Goal: Task Accomplishment & Management: Manage account settings

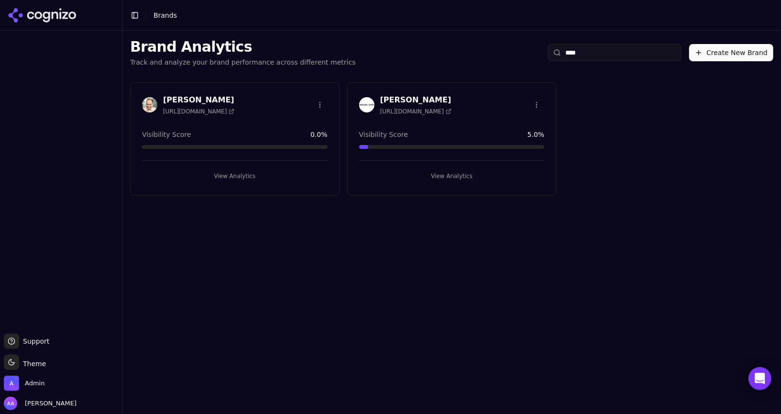
type input "****"
click at [361, 98] on img at bounding box center [366, 104] width 15 height 15
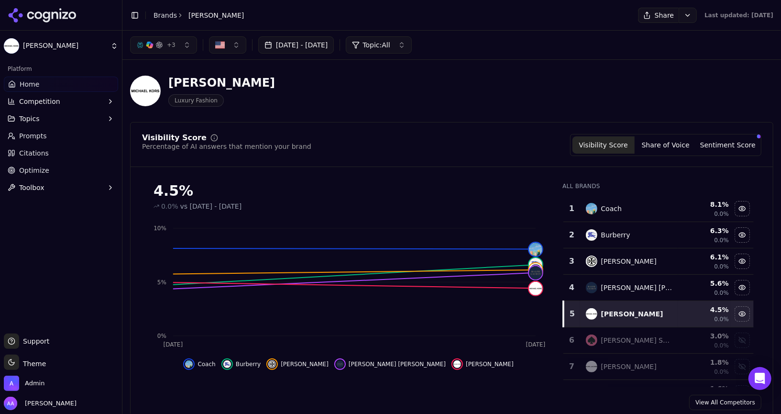
click at [166, 49] on button "+ 3" at bounding box center [163, 44] width 67 height 17
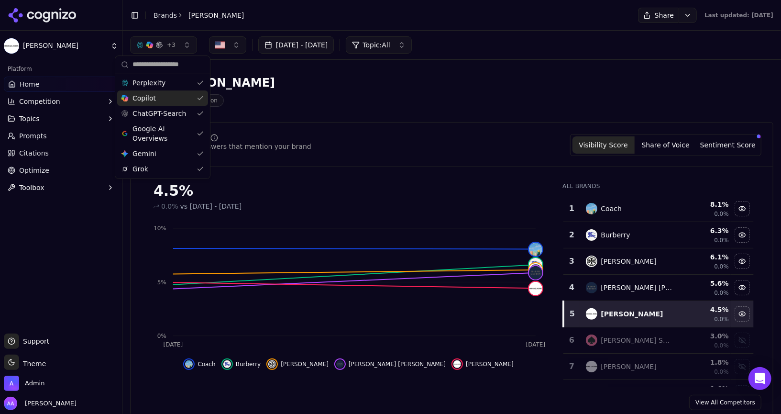
click at [177, 100] on div "Copilot" at bounding box center [162, 97] width 91 height 15
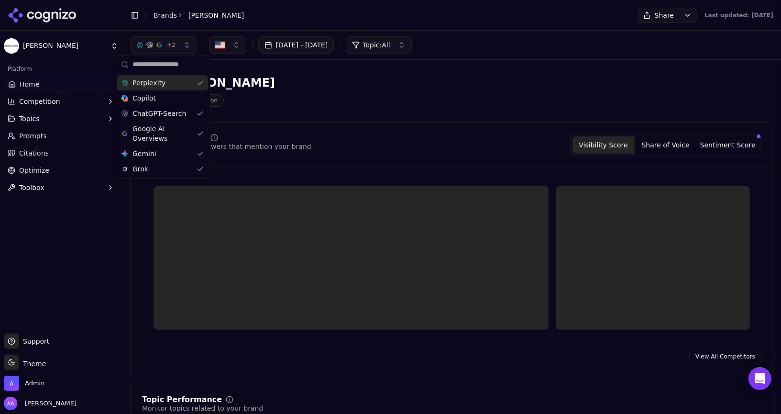
click at [177, 86] on div "Perplexity" at bounding box center [162, 82] width 91 height 15
click at [175, 121] on div "Google AI Overviews" at bounding box center [162, 133] width 91 height 25
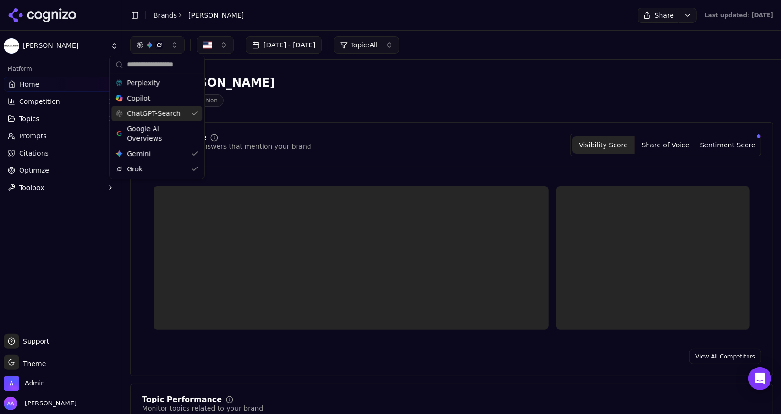
click at [177, 117] on span "ChatGPT-Search" at bounding box center [154, 114] width 54 height 10
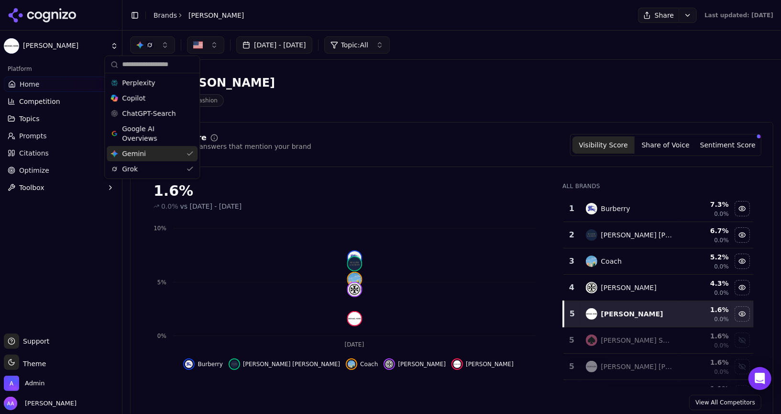
click at [168, 151] on div "Gemini Gemini" at bounding box center [152, 153] width 91 height 15
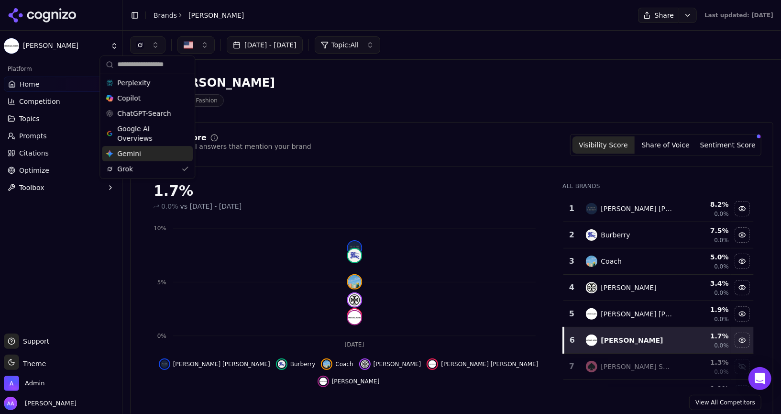
click at [167, 154] on div "Gemini Gemini" at bounding box center [147, 153] width 91 height 15
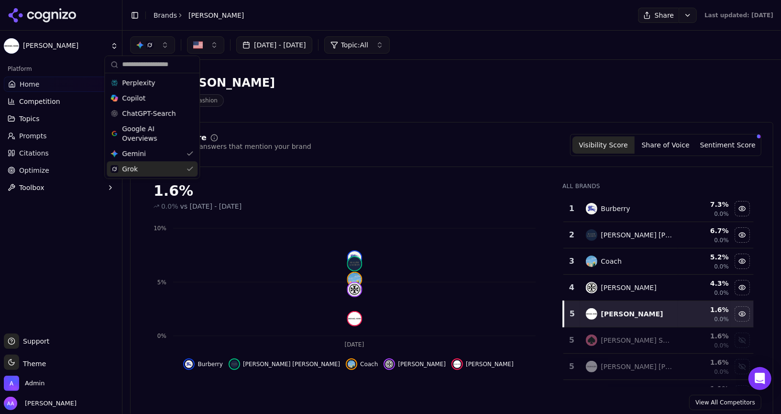
click at [163, 171] on div "Grok" at bounding box center [152, 168] width 91 height 15
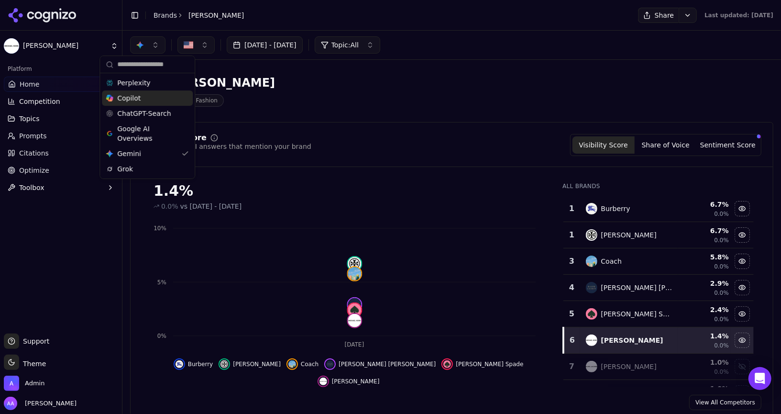
click at [156, 97] on div "Copilot" at bounding box center [147, 97] width 91 height 15
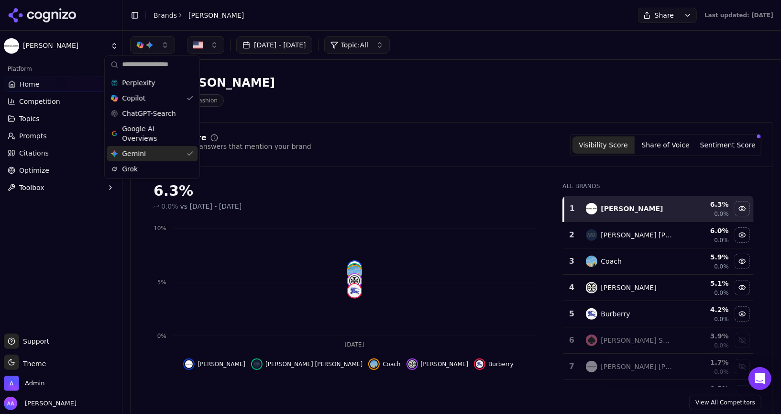
click at [161, 153] on div "Gemini Gemini" at bounding box center [152, 153] width 91 height 15
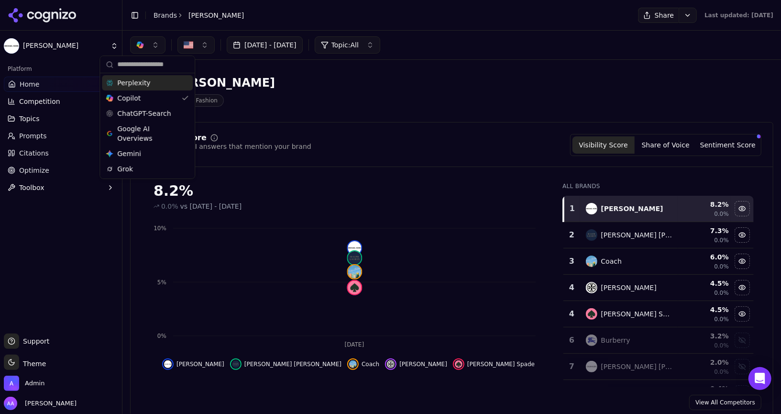
click at [165, 84] on div "Perplexity" at bounding box center [147, 82] width 91 height 15
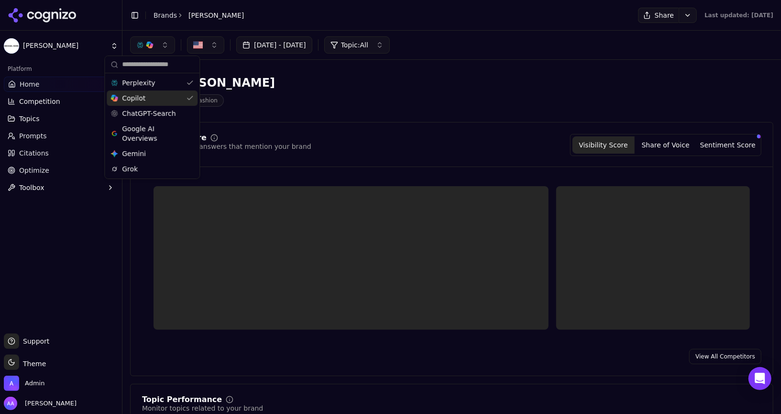
click at [164, 98] on div "Copilot" at bounding box center [152, 97] width 91 height 15
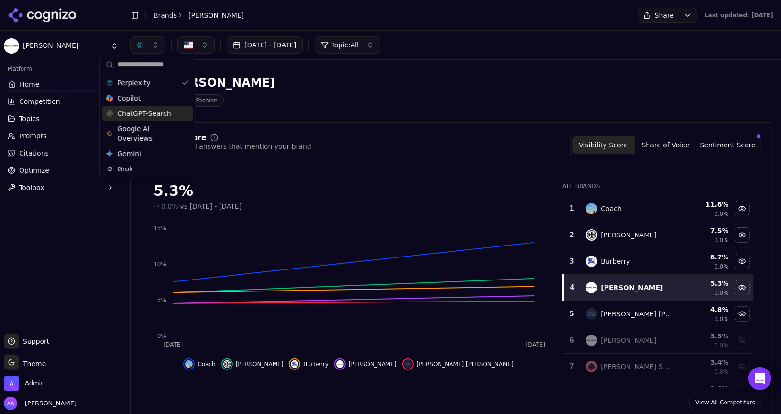
click at [161, 116] on span "ChatGPT-Search" at bounding box center [144, 114] width 54 height 10
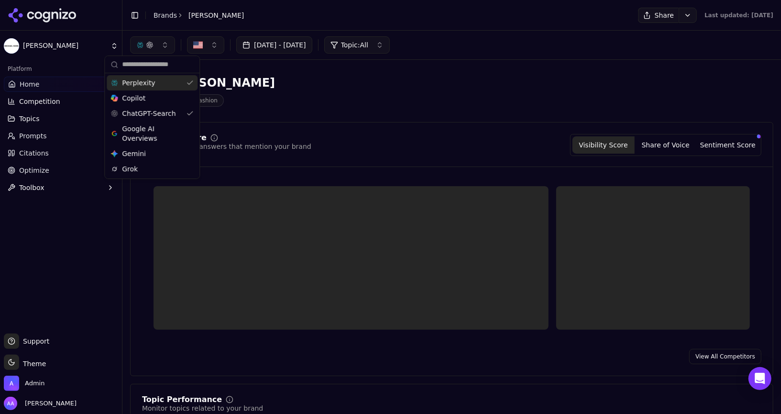
click at [163, 82] on div "Perplexity" at bounding box center [152, 82] width 91 height 15
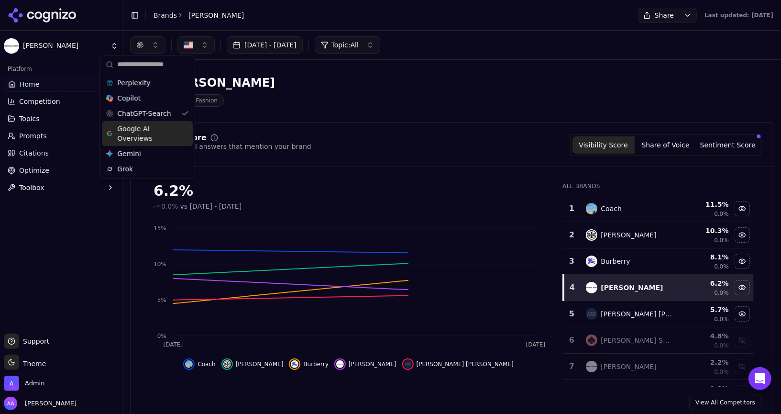
click at [163, 125] on span "Google AI Overviews" at bounding box center [147, 133] width 60 height 19
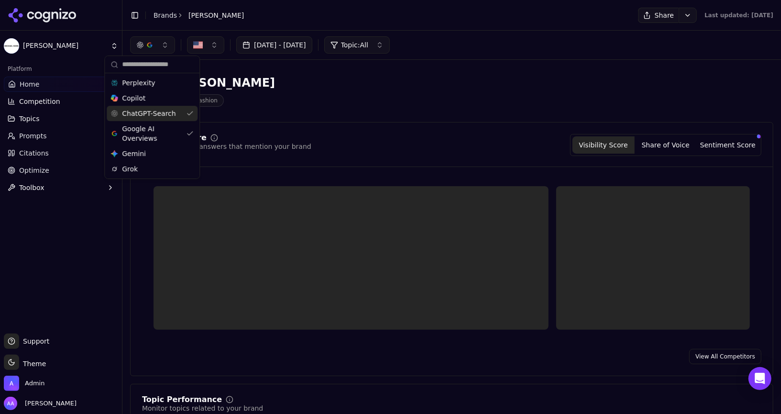
click at [165, 114] on span "ChatGPT-Search" at bounding box center [149, 114] width 54 height 10
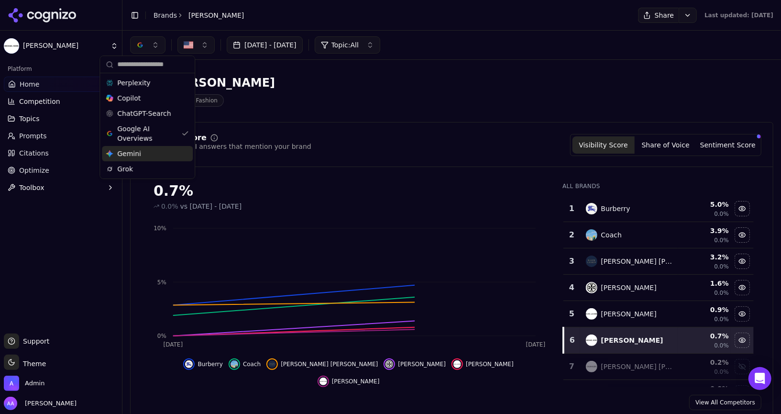
click at [160, 155] on div "Gemini Gemini" at bounding box center [147, 153] width 91 height 15
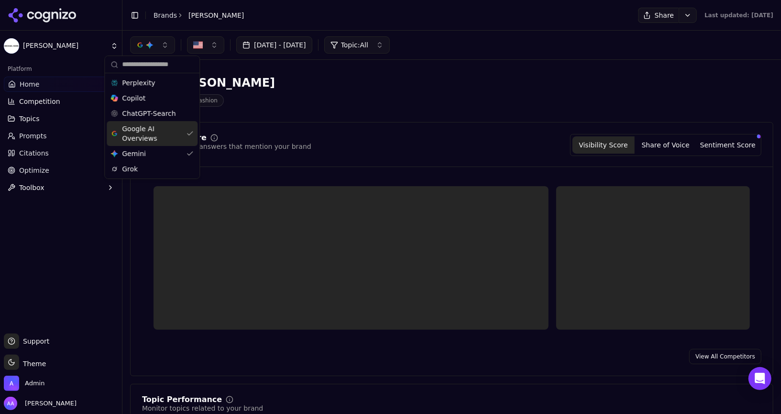
click at [160, 131] on span "Google AI Overviews" at bounding box center [152, 133] width 60 height 19
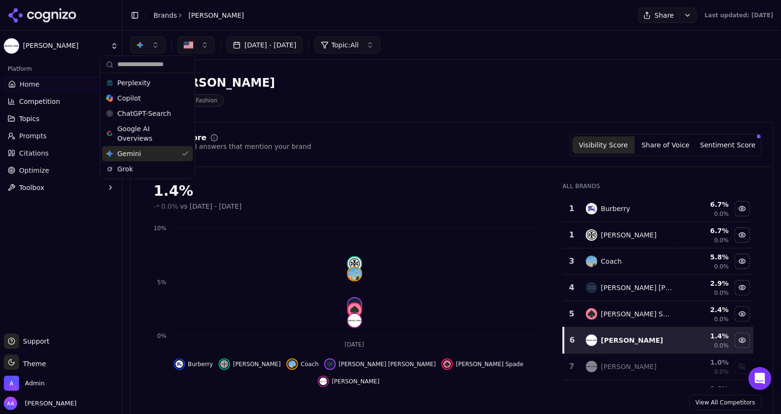
click at [164, 156] on div "Gemini Gemini" at bounding box center [147, 153] width 91 height 15
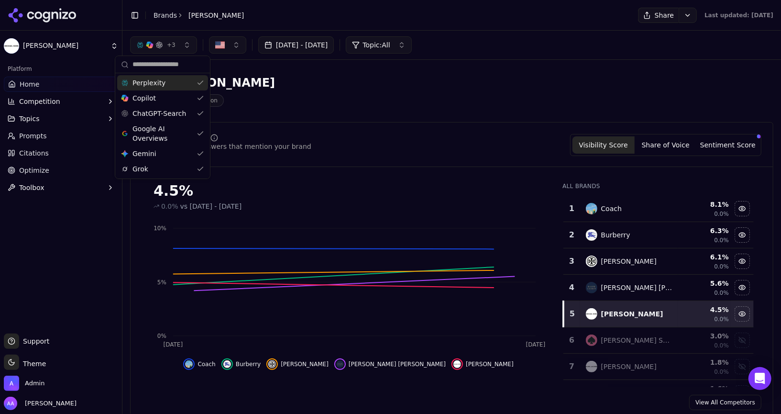
click at [317, 90] on div "Michael Kors Luxury Fashion" at bounding box center [344, 91] width 429 height 32
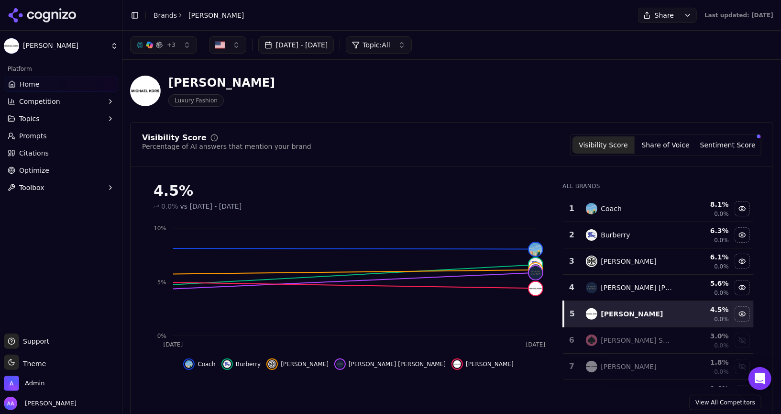
click at [448, 138] on div "Visibility Score Percentage of AI answers that mention your brand Visibility Sc…" at bounding box center [452, 145] width 620 height 22
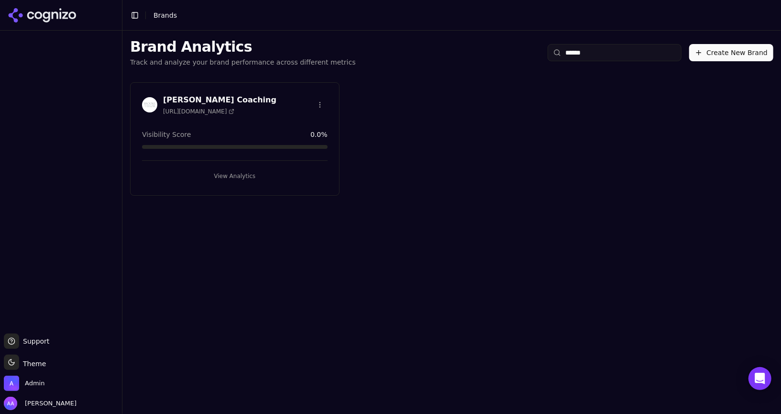
drag, startPoint x: 446, startPoint y: 39, endPoint x: 339, endPoint y: 50, distance: 107.8
click at [343, 50] on div "Brand Analytics Track and analyze your brand performance across different metri…" at bounding box center [451, 53] width 659 height 44
type input "******"
click at [149, 105] on img at bounding box center [149, 104] width 15 height 15
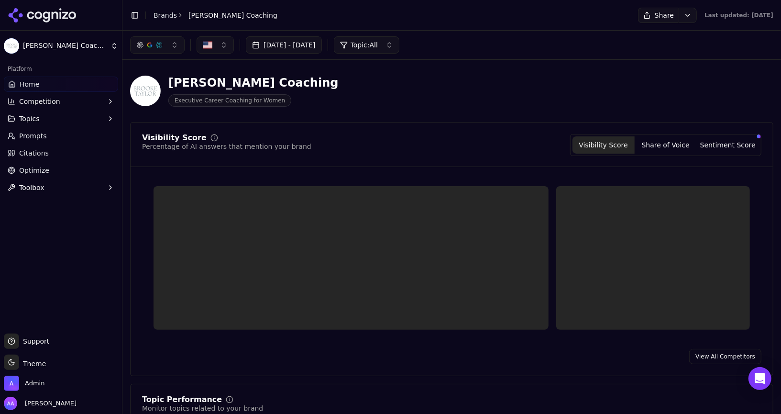
click at [649, 21] on button "Share" at bounding box center [658, 15] width 41 height 15
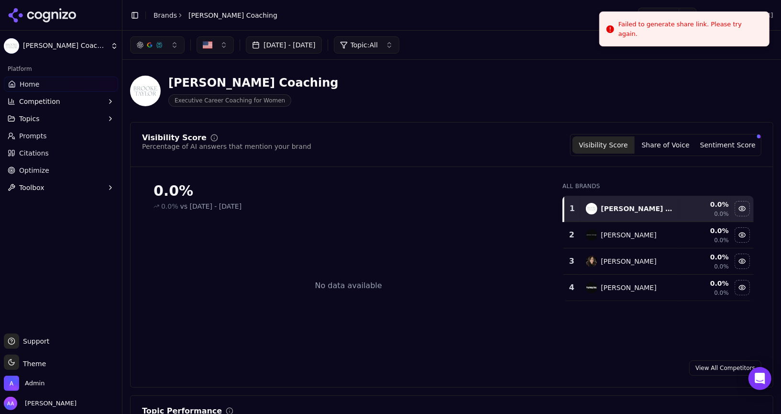
click at [550, 58] on div "[DATE] - [DATE] Topic: All" at bounding box center [451, 45] width 659 height 29
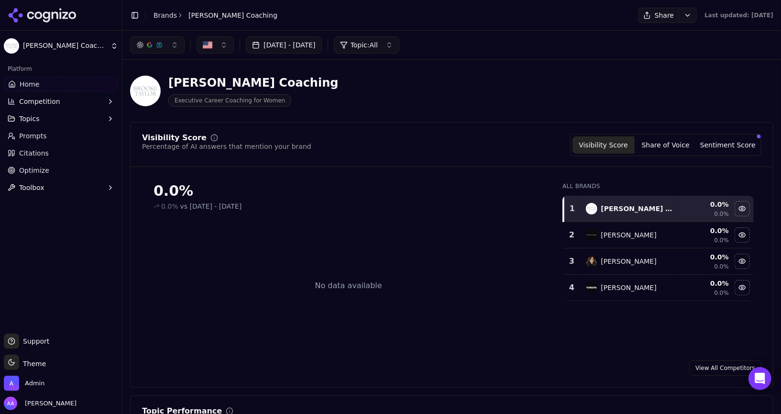
click at [234, 228] on div "No data available" at bounding box center [348, 286] width 413 height 134
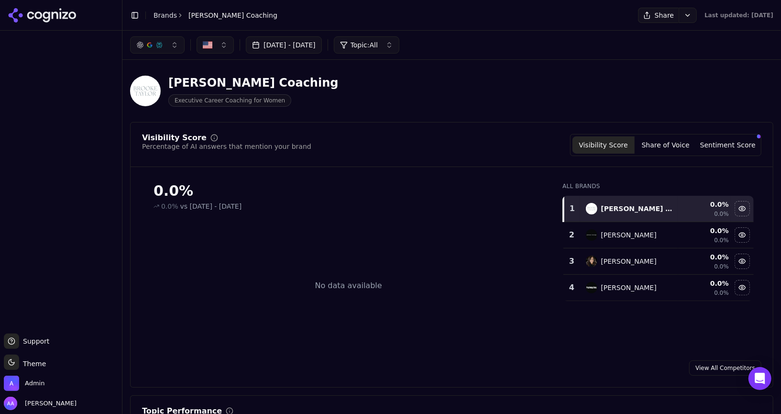
click at [306, 52] on button "[DATE] - [DATE]" at bounding box center [284, 44] width 76 height 17
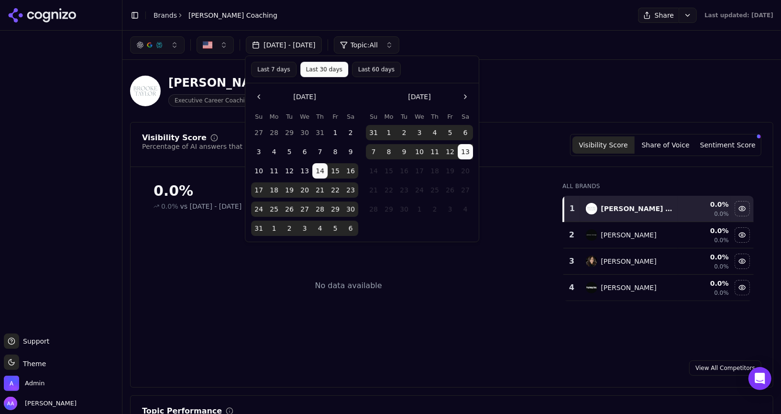
click at [370, 78] on div "Last 7 days Last 30 days Last 60 days" at bounding box center [362, 69] width 234 height 27
click at [372, 74] on button "Last 60 days" at bounding box center [376, 69] width 49 height 15
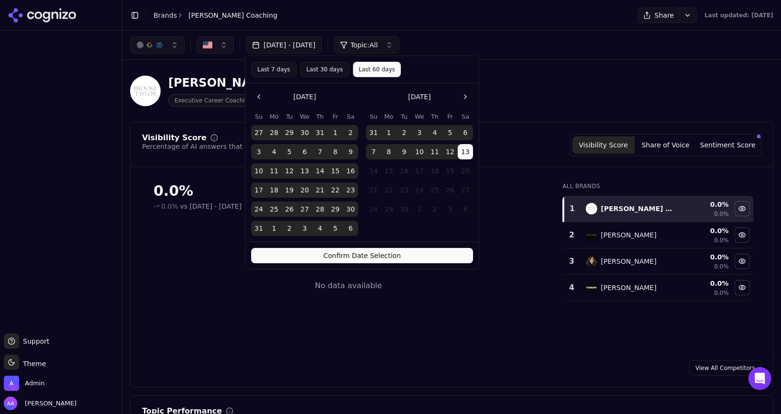
click at [404, 253] on button "Confirm Date Selection" at bounding box center [362, 255] width 222 height 15
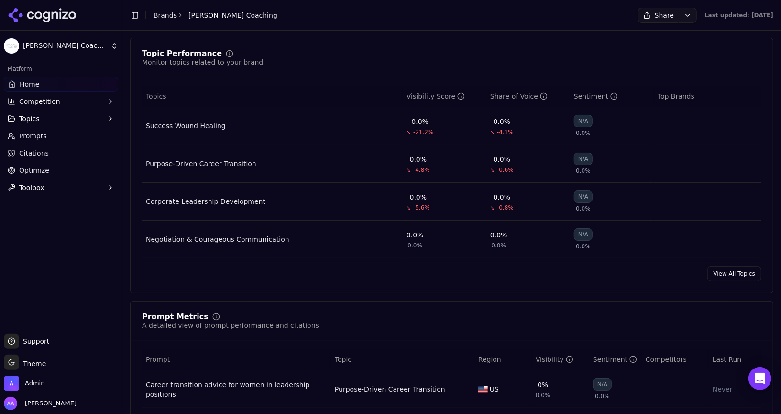
scroll to position [371, 0]
